Goal: Task Accomplishment & Management: Use online tool/utility

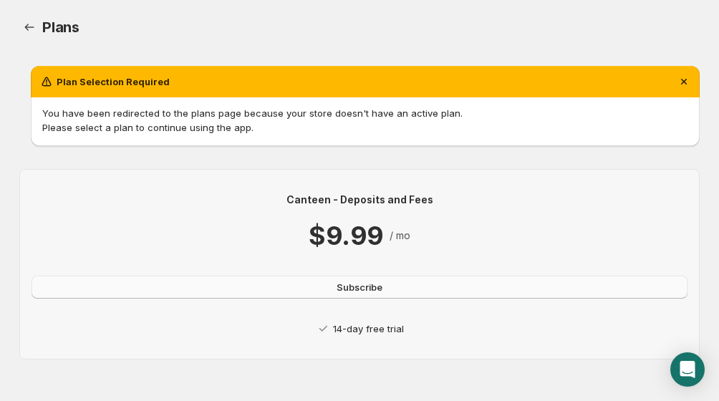
click at [244, 286] on button "Subscribe" at bounding box center [359, 287] width 656 height 23
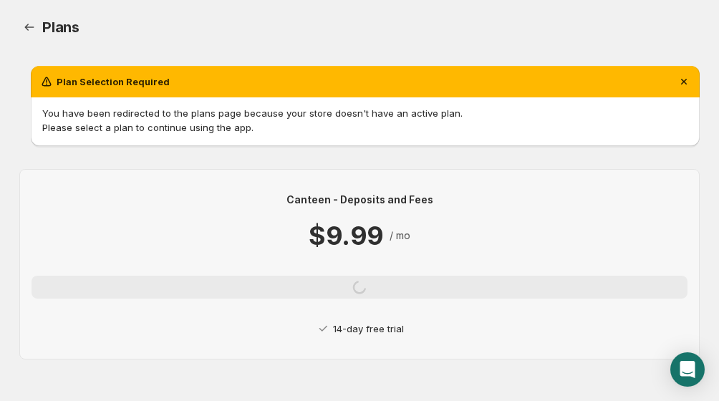
scroll to position [4, 0]
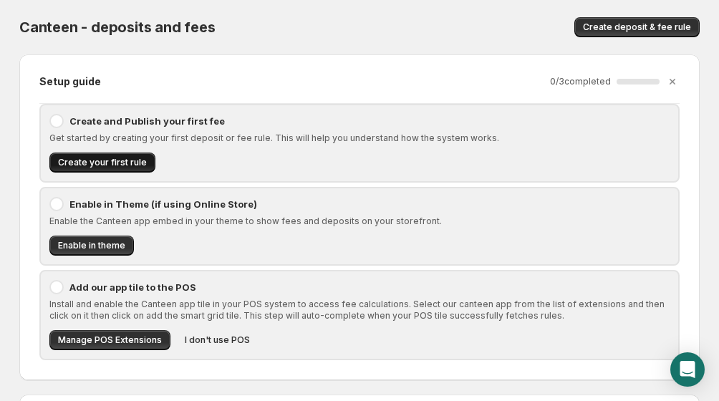
click at [105, 158] on span "Create your first rule" at bounding box center [102, 162] width 89 height 11
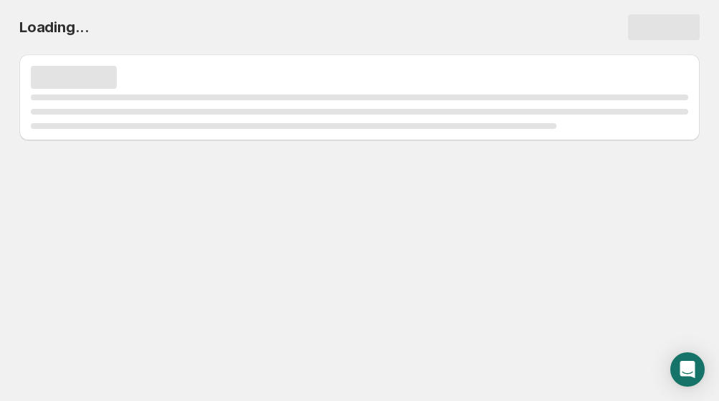
select select "deactive"
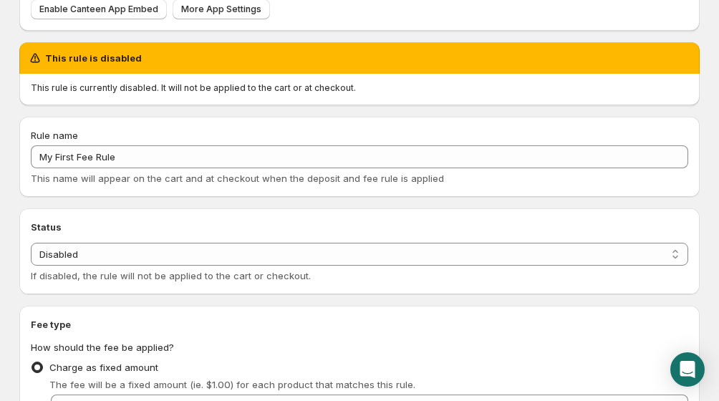
scroll to position [131, 0]
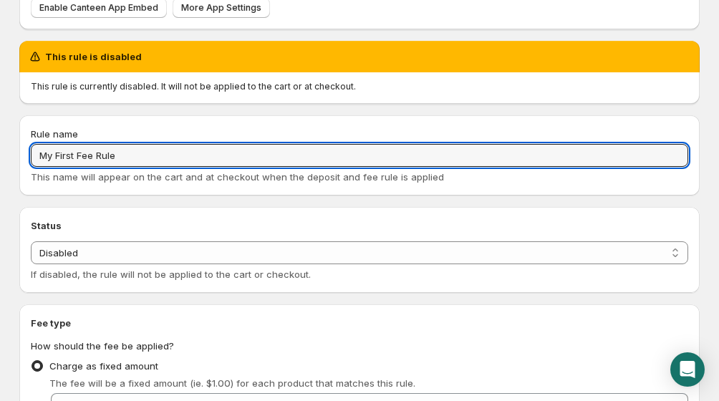
drag, startPoint x: 133, startPoint y: 156, endPoint x: 4, endPoint y: 147, distance: 129.1
click at [1, 155] on body "Home Help My First Fee Rule. This page is ready My First Fee Rule Preview More …" at bounding box center [359, 69] width 719 height 401
type input "Entertainment Fee"
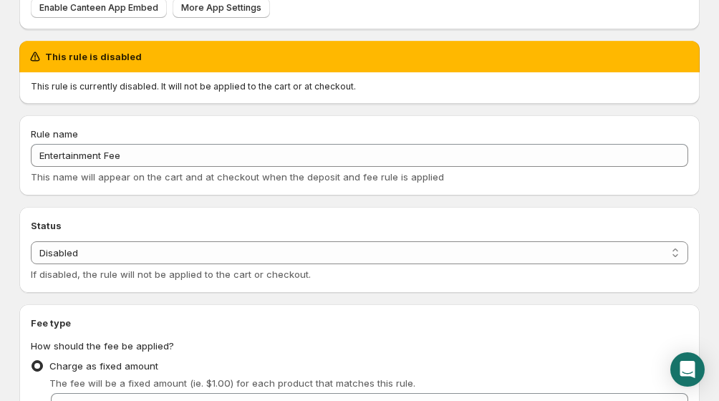
click at [78, 221] on h2 "Status" at bounding box center [359, 225] width 657 height 14
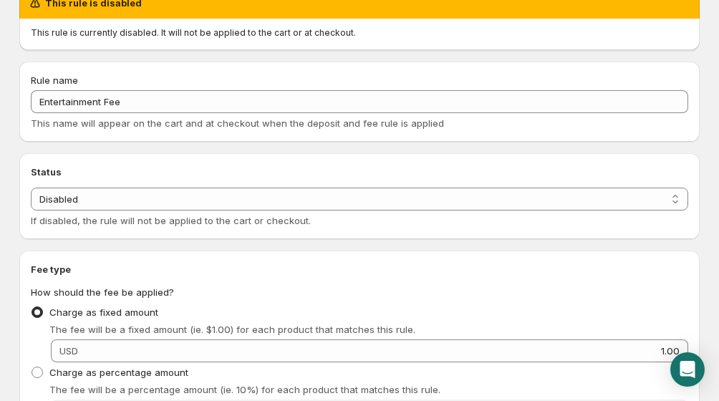
scroll to position [203, 0]
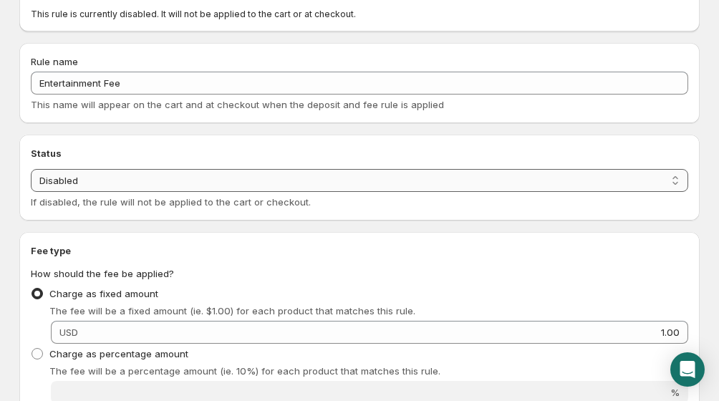
click at [230, 189] on select "Enabled Disabled" at bounding box center [359, 180] width 657 height 23
select select "active"
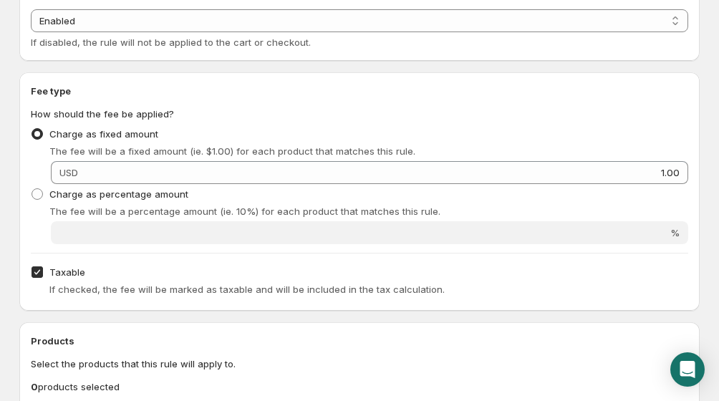
scroll to position [291, 0]
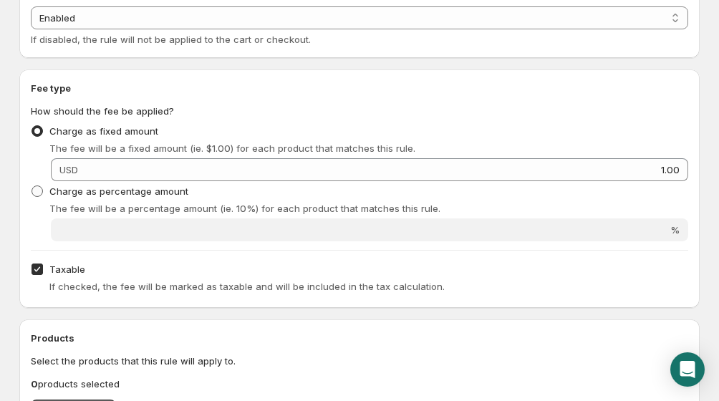
click at [38, 191] on span at bounding box center [36, 190] width 11 height 11
click at [32, 186] on input "Charge as percentage amount" at bounding box center [31, 185] width 1 height 1
radio input "true"
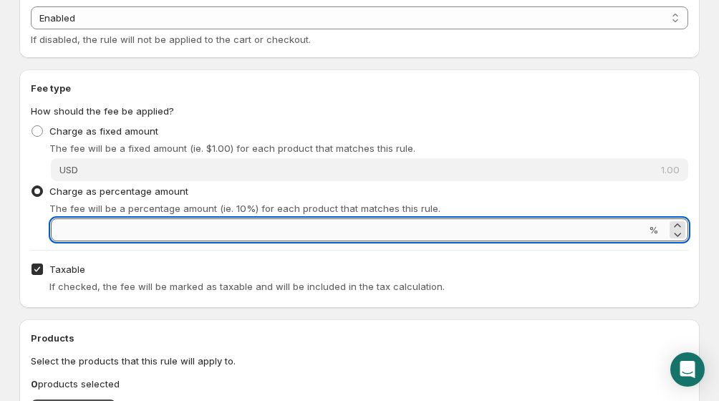
click at [82, 226] on input "Percentage amount" at bounding box center [348, 229] width 595 height 23
type input "5"
click at [35, 235] on div "Percentage amount 5 %" at bounding box center [359, 229] width 657 height 23
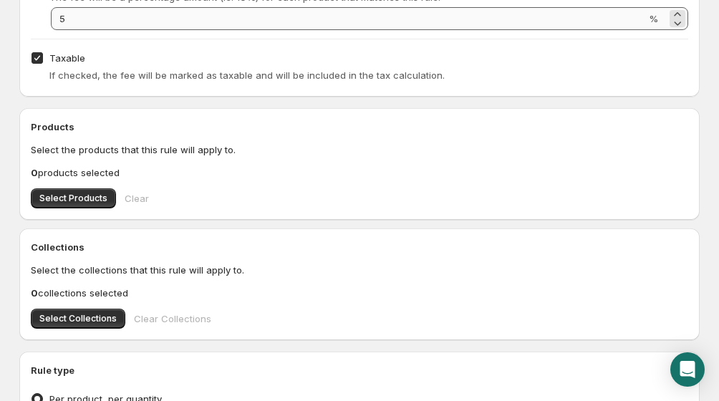
scroll to position [503, 0]
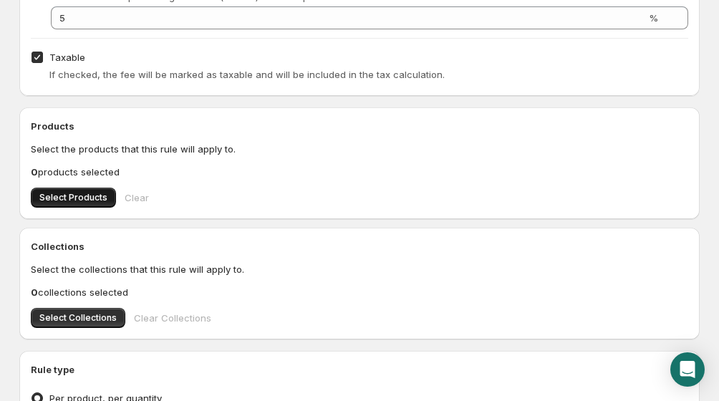
click at [69, 196] on span "Select Products" at bounding box center [73, 197] width 68 height 11
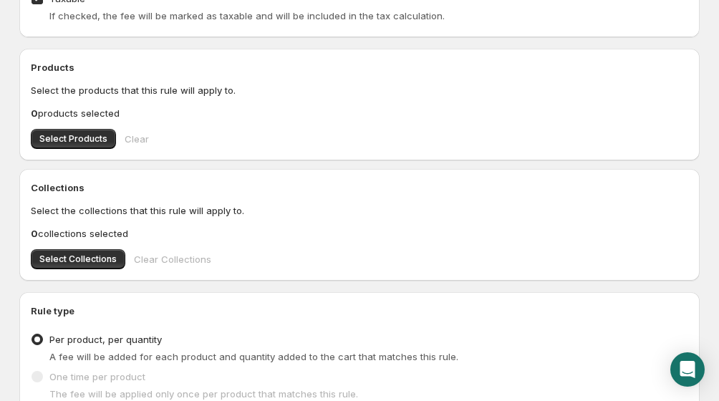
scroll to position [576, 0]
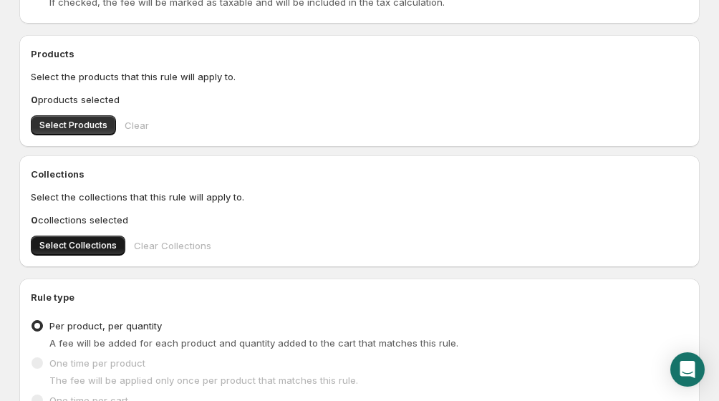
click at [74, 244] on span "Select Collections" at bounding box center [77, 245] width 77 height 11
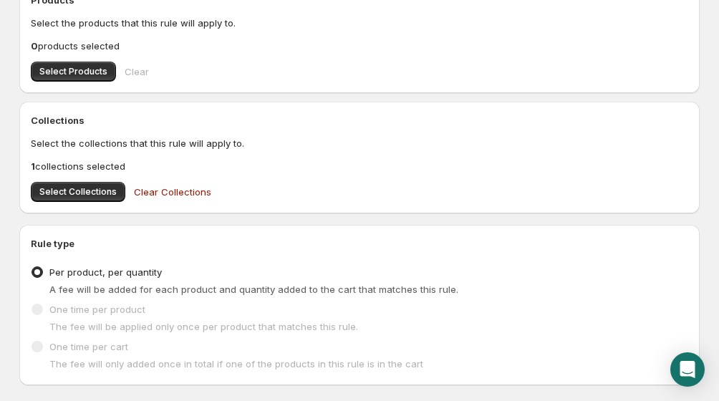
scroll to position [714, 0]
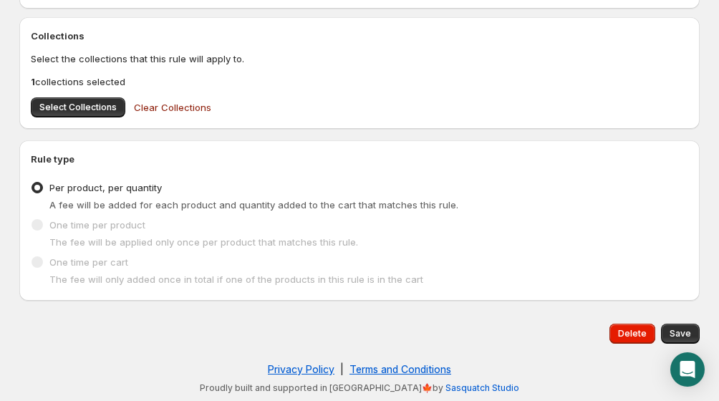
click at [37, 257] on span at bounding box center [36, 261] width 11 height 11
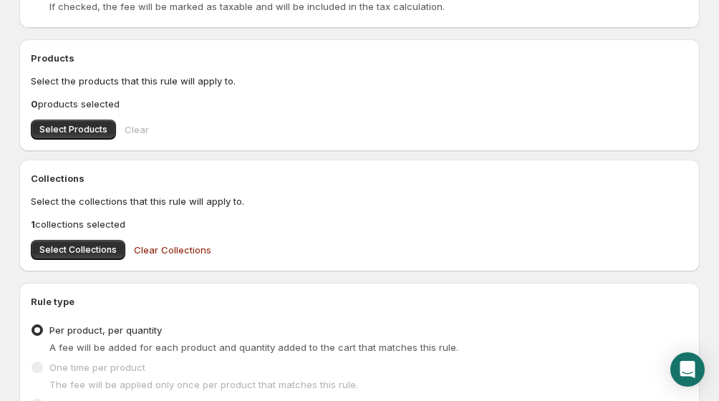
scroll to position [506, 0]
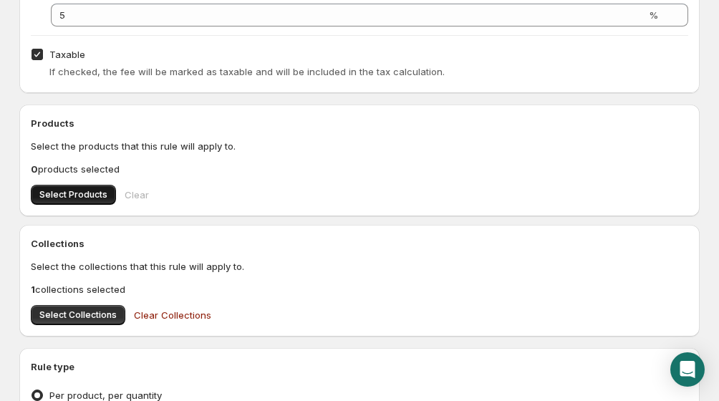
click at [52, 192] on span "Select Products" at bounding box center [73, 194] width 68 height 11
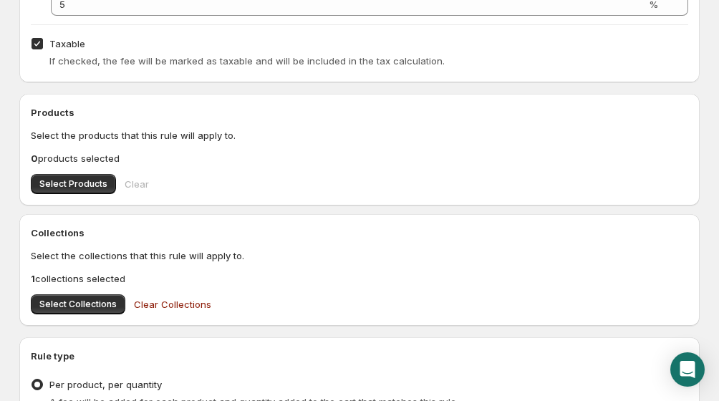
scroll to position [714, 0]
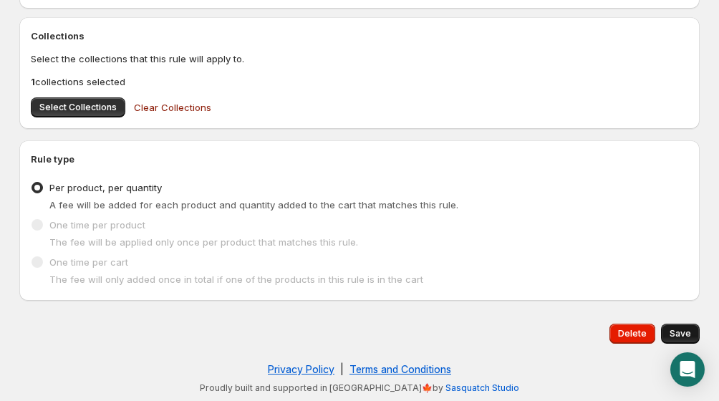
click at [683, 334] on span "Save" at bounding box center [679, 333] width 21 height 11
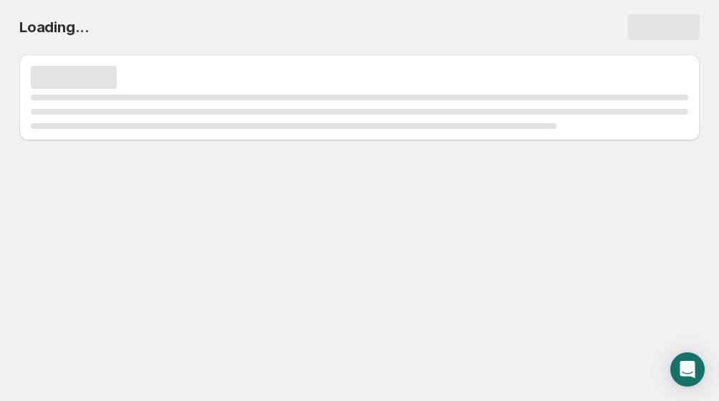
scroll to position [0, 0]
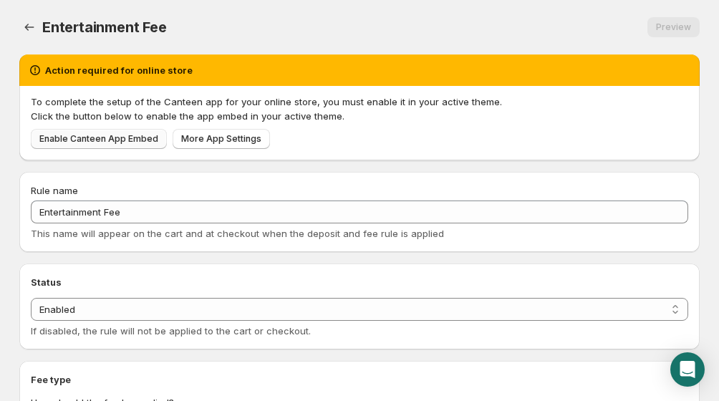
click at [128, 133] on link "Enable Canteen App Embed" at bounding box center [99, 139] width 136 height 20
click at [223, 142] on span "More App Settings" at bounding box center [221, 138] width 80 height 11
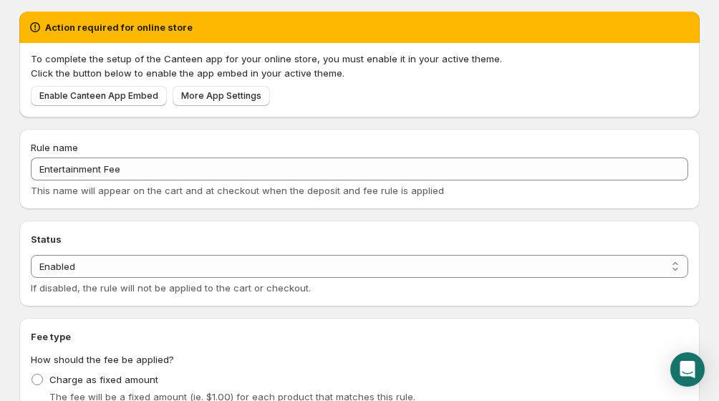
scroll to position [64, 0]
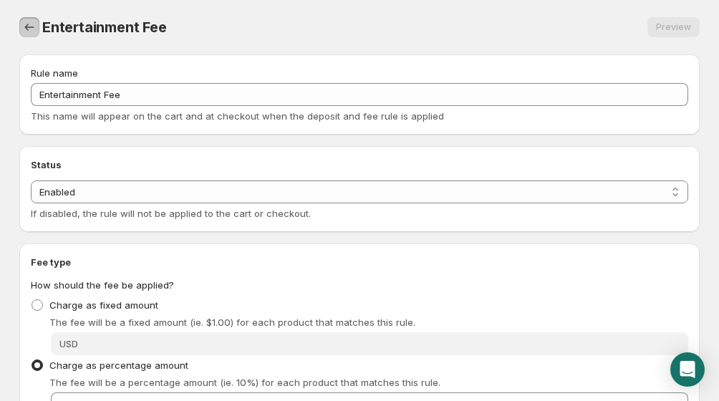
click at [25, 24] on icon "Settings" at bounding box center [29, 27] width 14 height 14
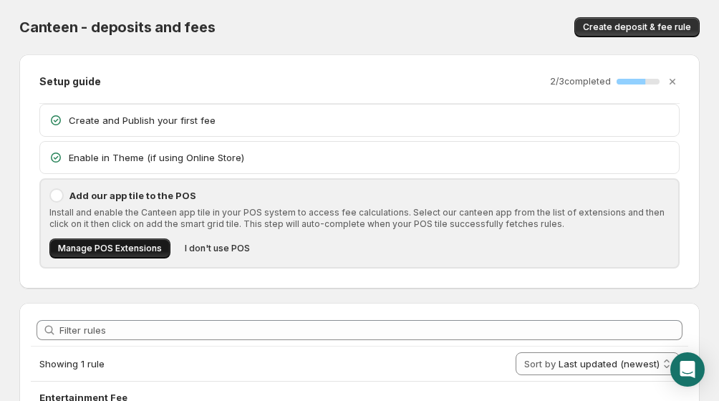
click at [104, 248] on span "Manage POS Extensions" at bounding box center [110, 248] width 104 height 11
